Goal: Task Accomplishment & Management: Use online tool/utility

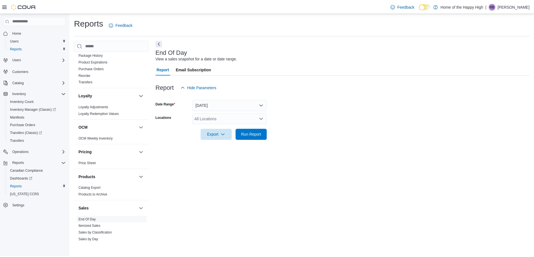
scroll to position [224, 0]
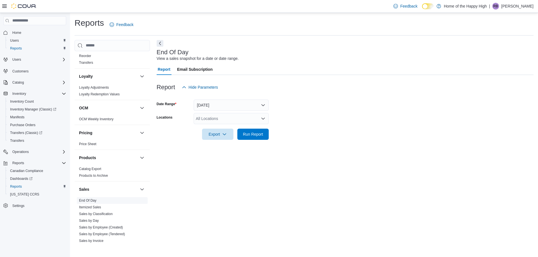
click at [89, 202] on link "End Of Day" at bounding box center [87, 201] width 17 height 4
click at [243, 120] on div "All Locations" at bounding box center [231, 118] width 75 height 11
type input "***"
click at [245, 125] on span "Moosomin - Moosomin Pipestone - Fire & Flower" at bounding box center [259, 128] width 85 height 6
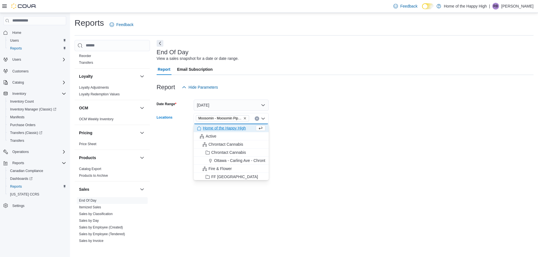
click at [345, 140] on div at bounding box center [345, 143] width 377 height 7
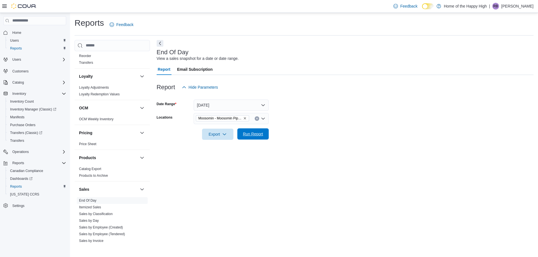
click at [260, 131] on span "Run Report" at bounding box center [253, 134] width 25 height 11
